Goal: Find specific page/section: Find specific page/section

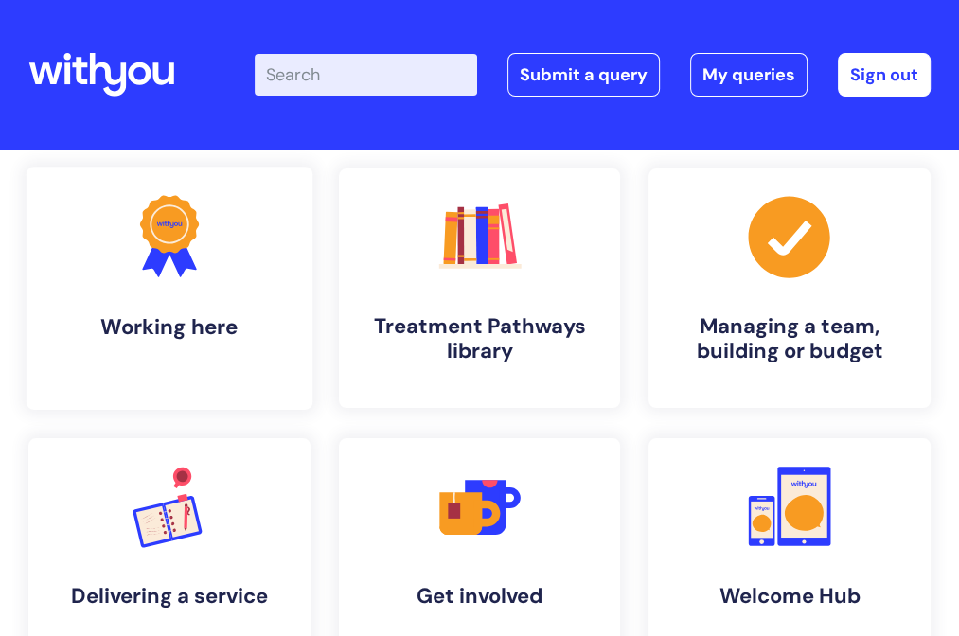
click at [297, 340] on h4 "Working here" at bounding box center [170, 327] width 256 height 26
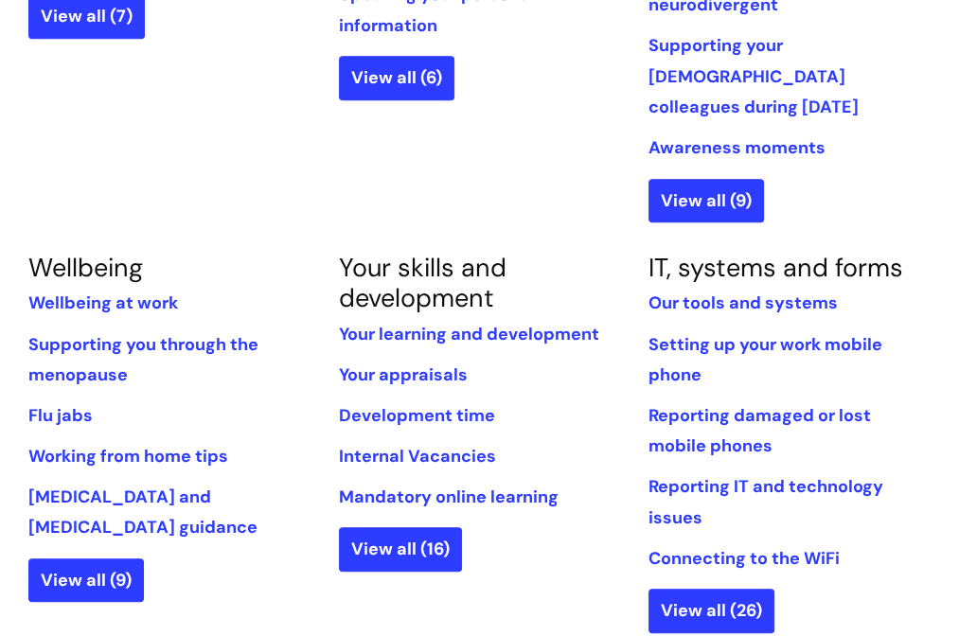
scroll to position [757, 0]
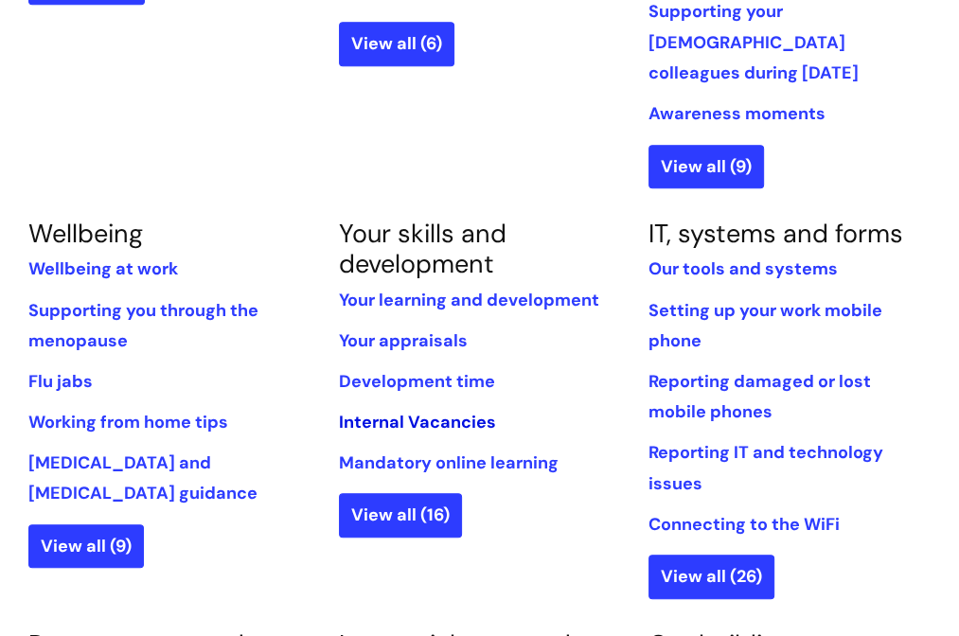
click at [368, 411] on link "Internal Vacancies" at bounding box center [417, 422] width 157 height 23
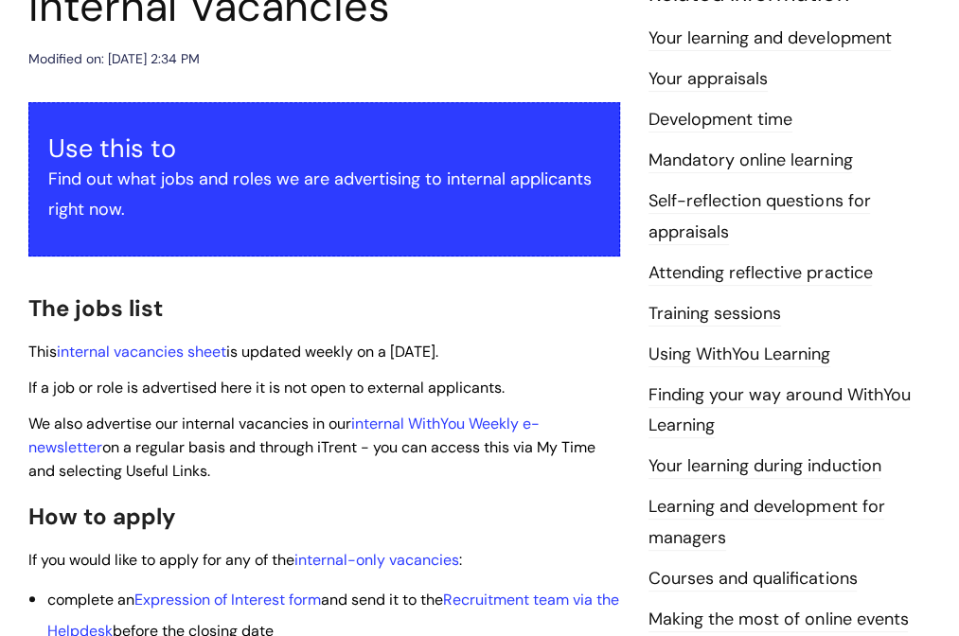
scroll to position [284, 0]
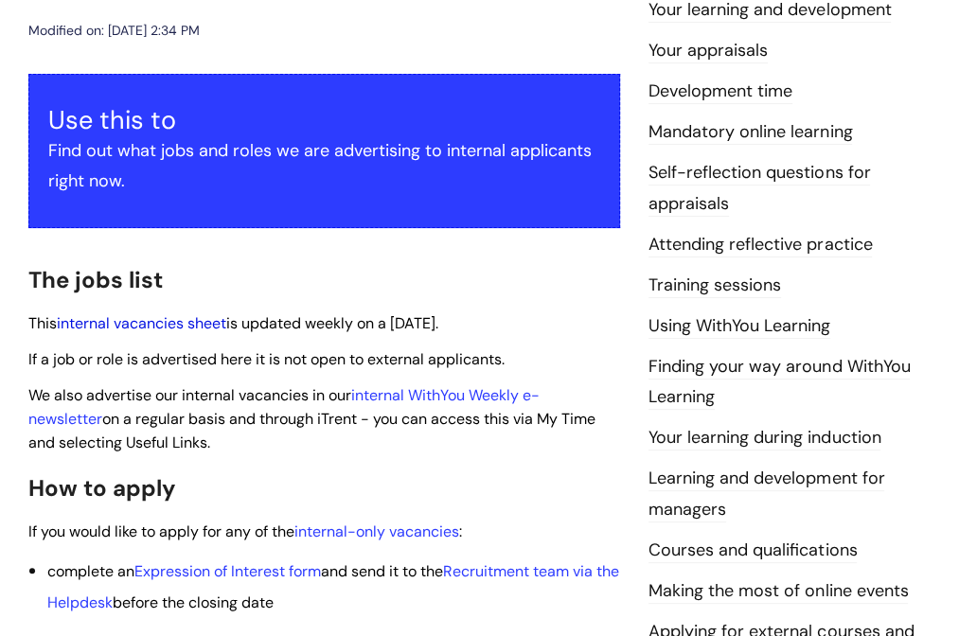
click at [124, 324] on link "internal vacancies sheet" at bounding box center [141, 323] width 169 height 20
